Goal: Task Accomplishment & Management: Manage account settings

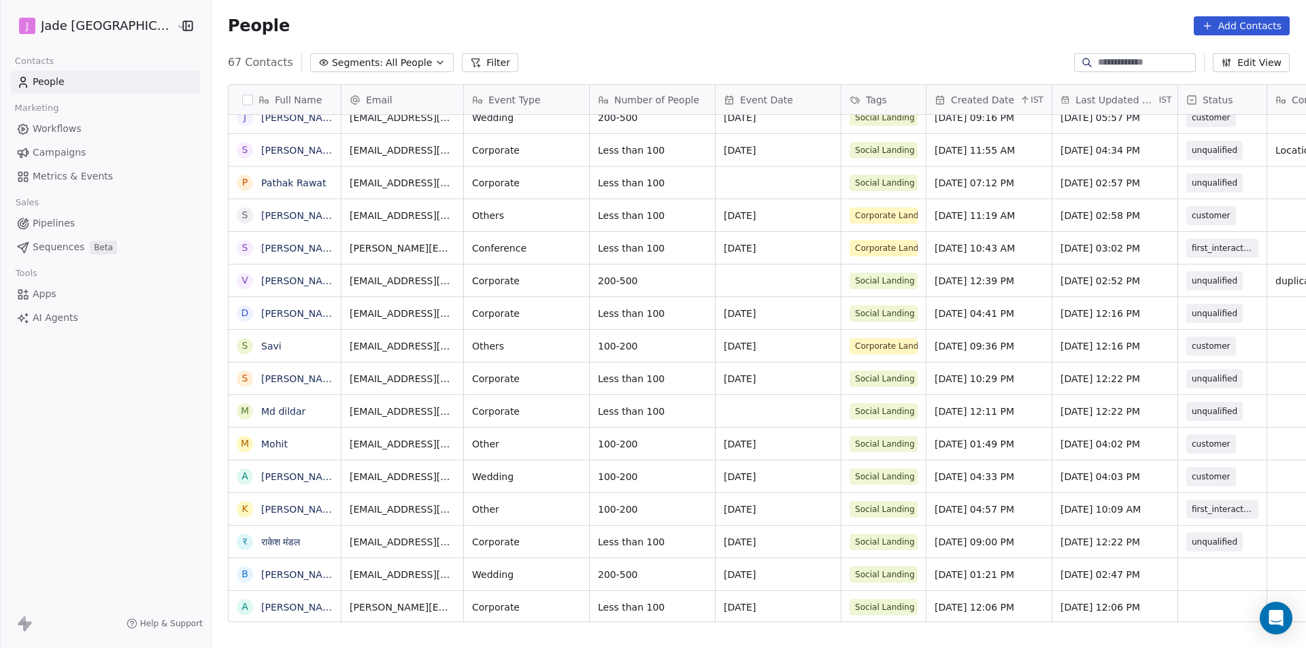
scroll to position [1713, 0]
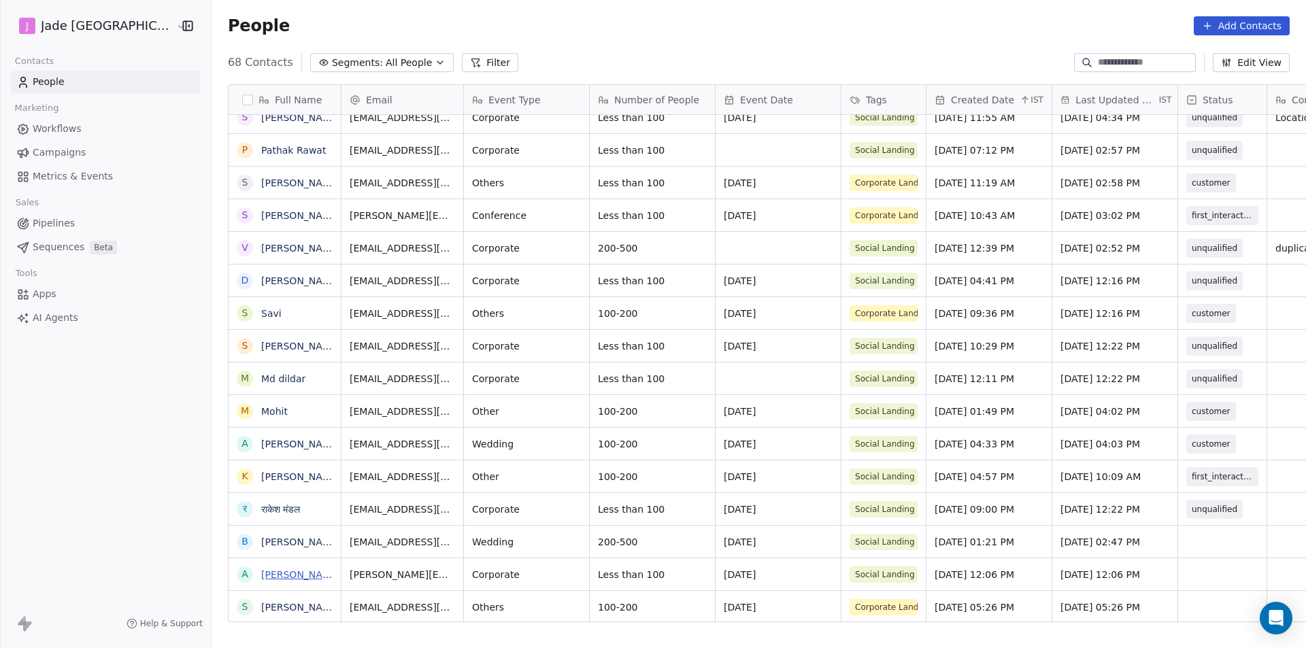
click at [287, 576] on link "[PERSON_NAME]" at bounding box center [300, 574] width 79 height 11
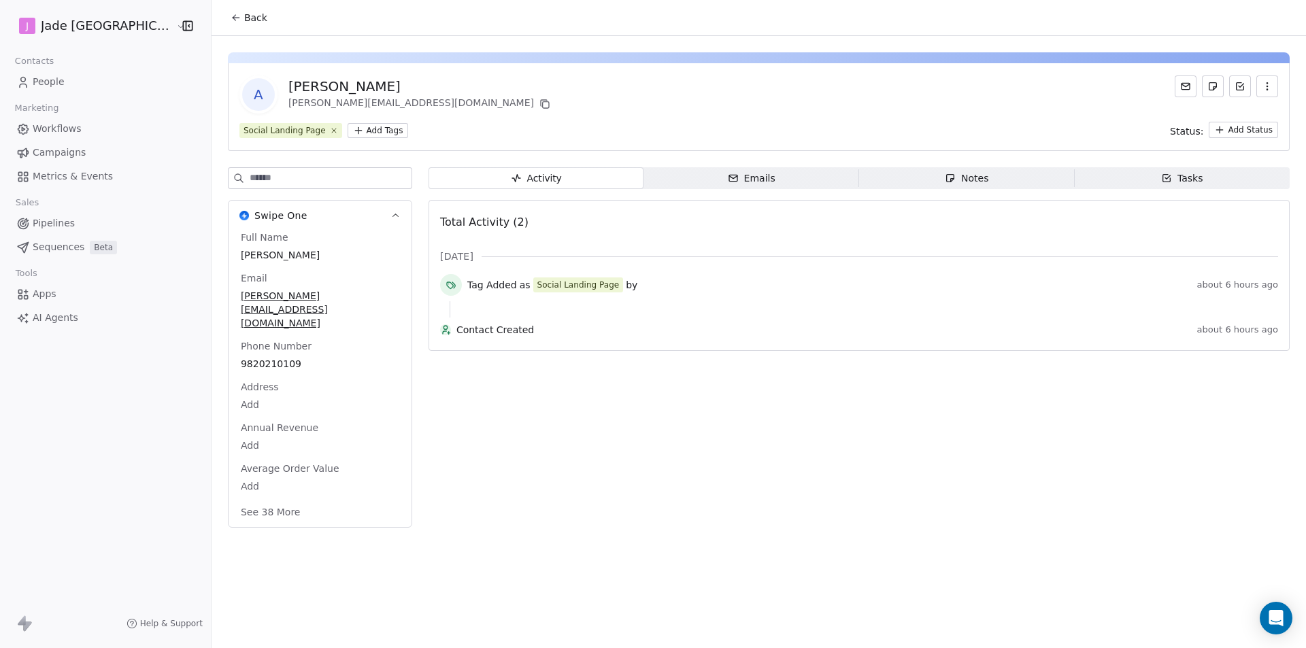
click at [244, 20] on span "Back" at bounding box center [255, 18] width 23 height 14
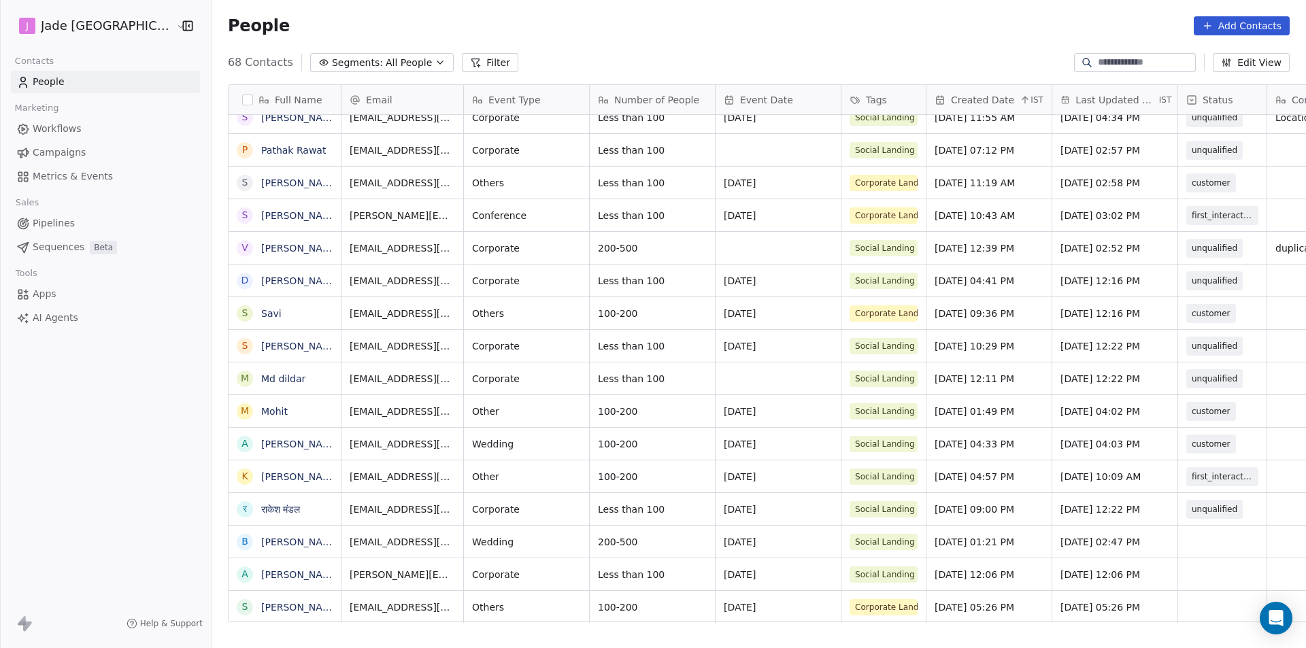
scroll to position [10, 0]
click at [1178, 531] on div "grid" at bounding box center [1222, 542] width 88 height 32
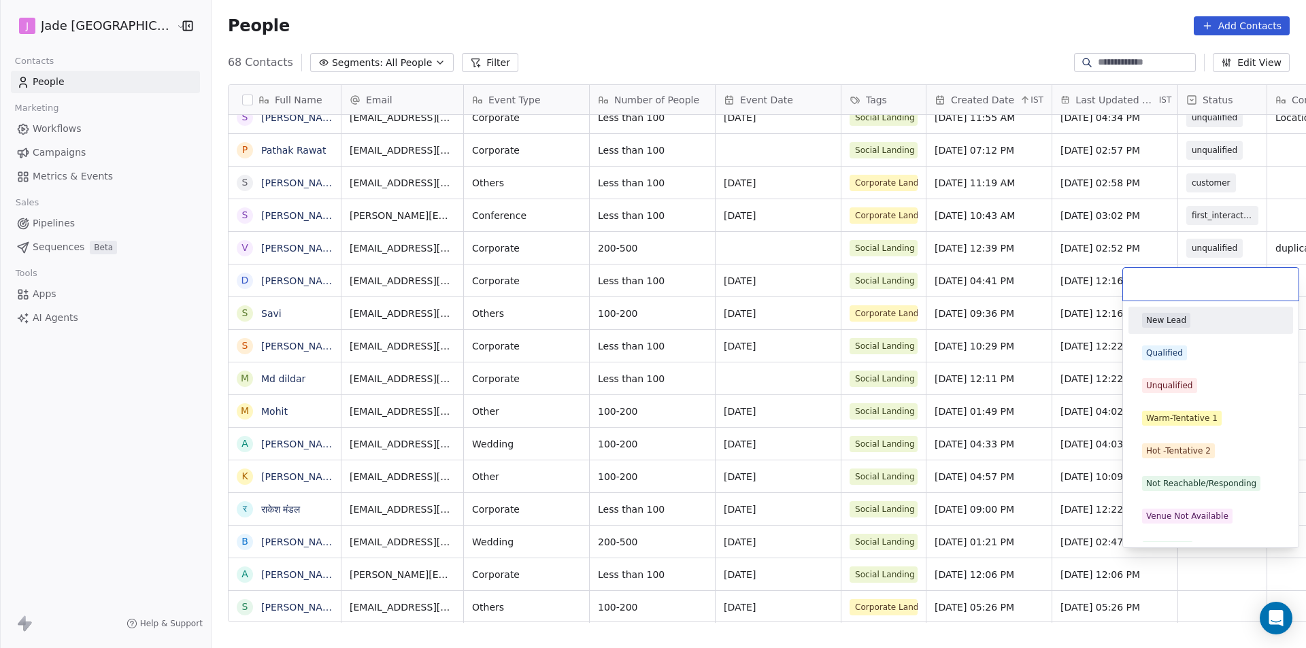
click at [1159, 531] on div "New Lead Qualified Unqualified Warm-Tentative 1 Hot -Tentative 2 Not Reachable/…" at bounding box center [1211, 500] width 165 height 386
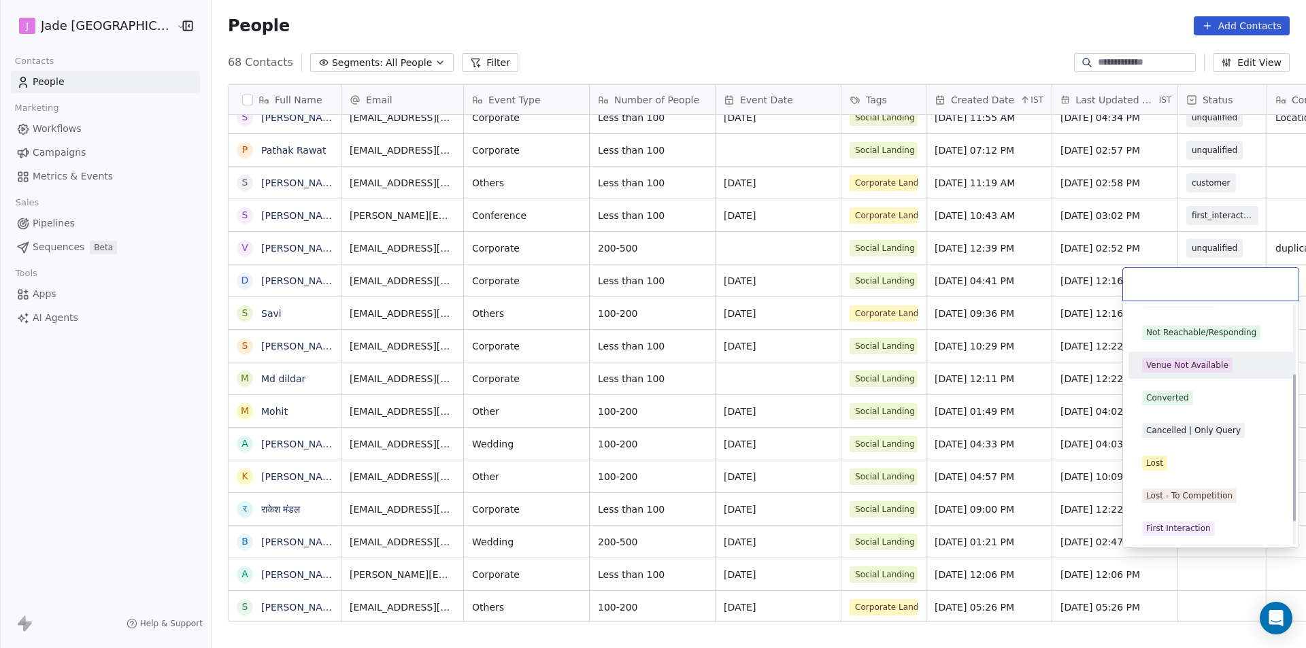
scroll to position [0, 0]
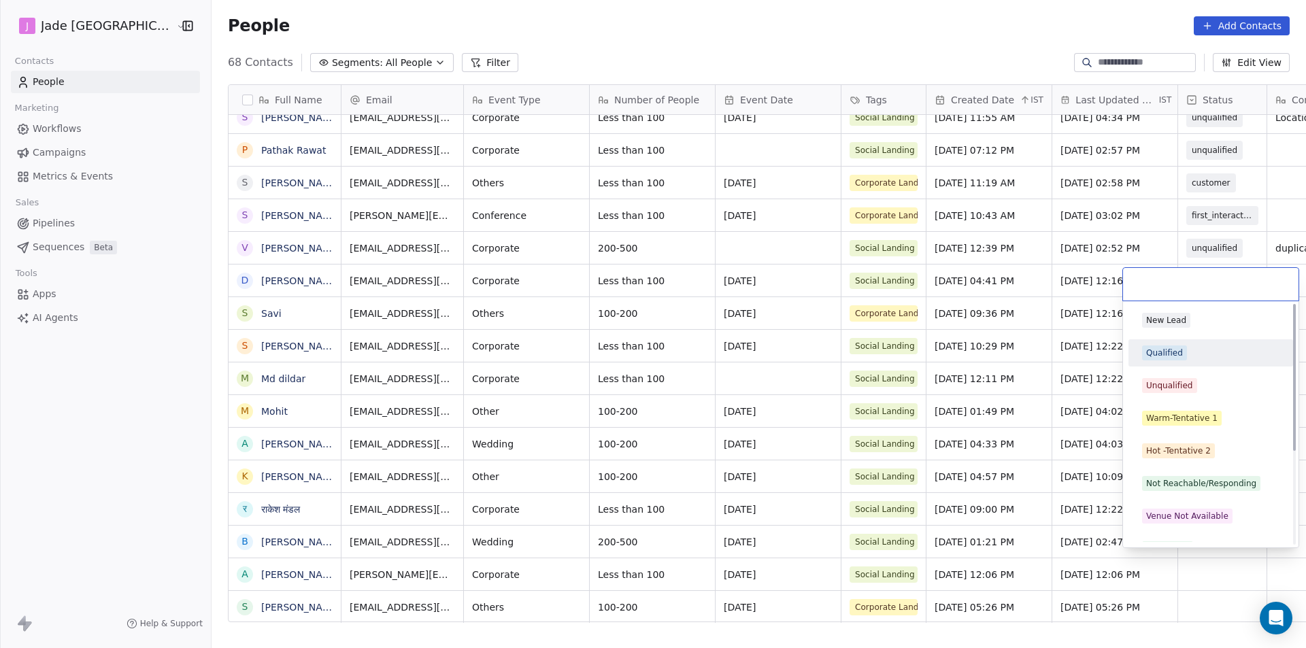
click at [1181, 358] on div "Qualified" at bounding box center [1164, 353] width 37 height 12
